Goal: Navigation & Orientation: Find specific page/section

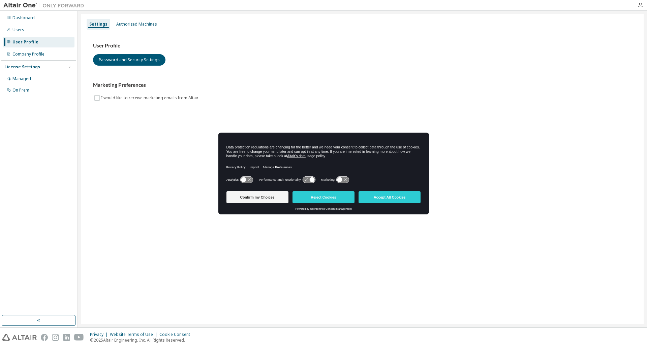
click at [23, 14] on div "Dashboard" at bounding box center [39, 17] width 72 height 11
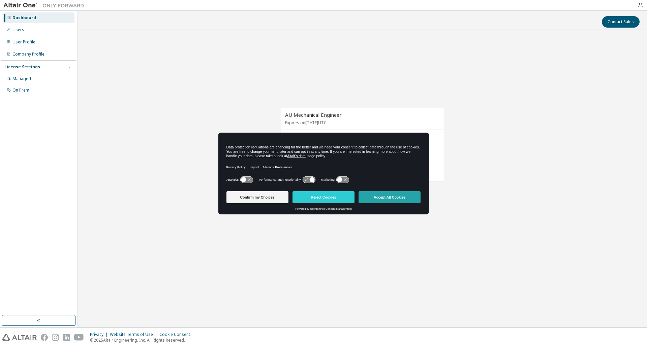
click at [404, 196] on button "Accept All Cookies" at bounding box center [389, 197] width 62 height 12
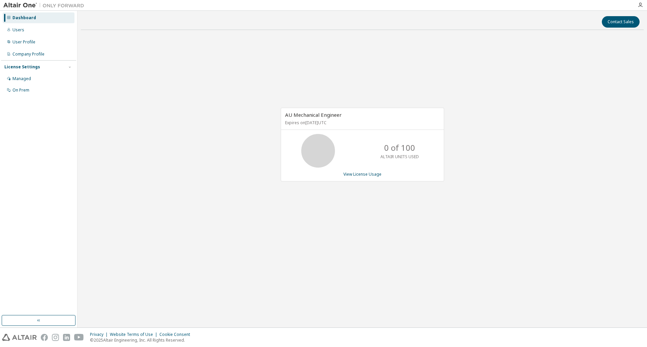
click at [36, 16] on div "Dashboard" at bounding box center [39, 17] width 72 height 11
click at [31, 26] on div "Users" at bounding box center [39, 30] width 72 height 11
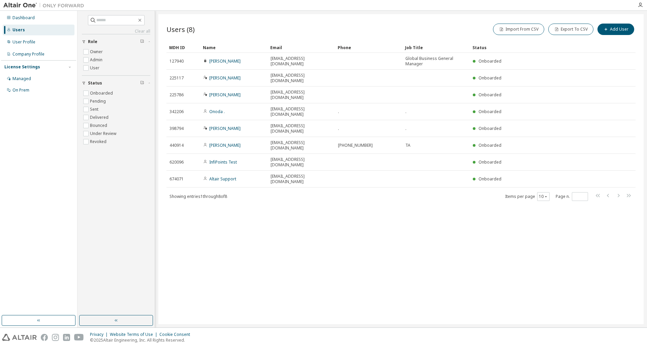
click at [30, 19] on div "Dashboard" at bounding box center [23, 17] width 22 height 5
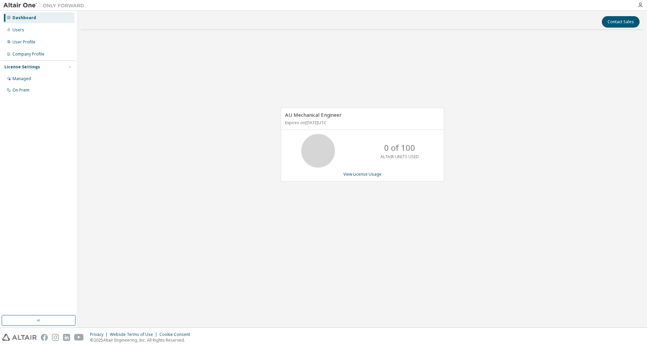
click at [31, 53] on div "Company Profile" at bounding box center [28, 54] width 32 height 5
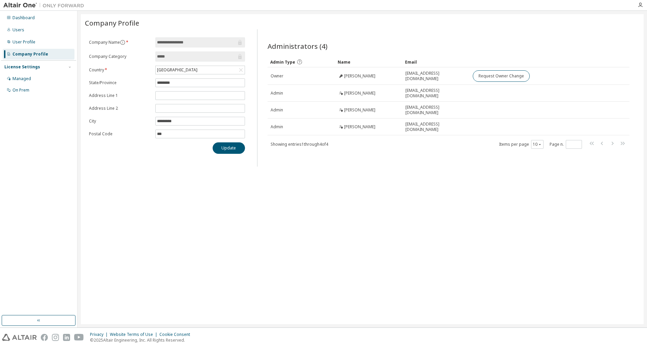
click at [27, 44] on div "User Profile" at bounding box center [23, 41] width 23 height 5
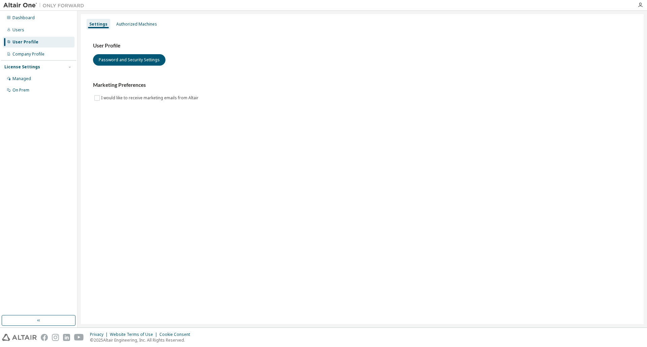
click at [20, 19] on div "Dashboard" at bounding box center [23, 17] width 22 height 5
